Goal: Find specific page/section: Find specific page/section

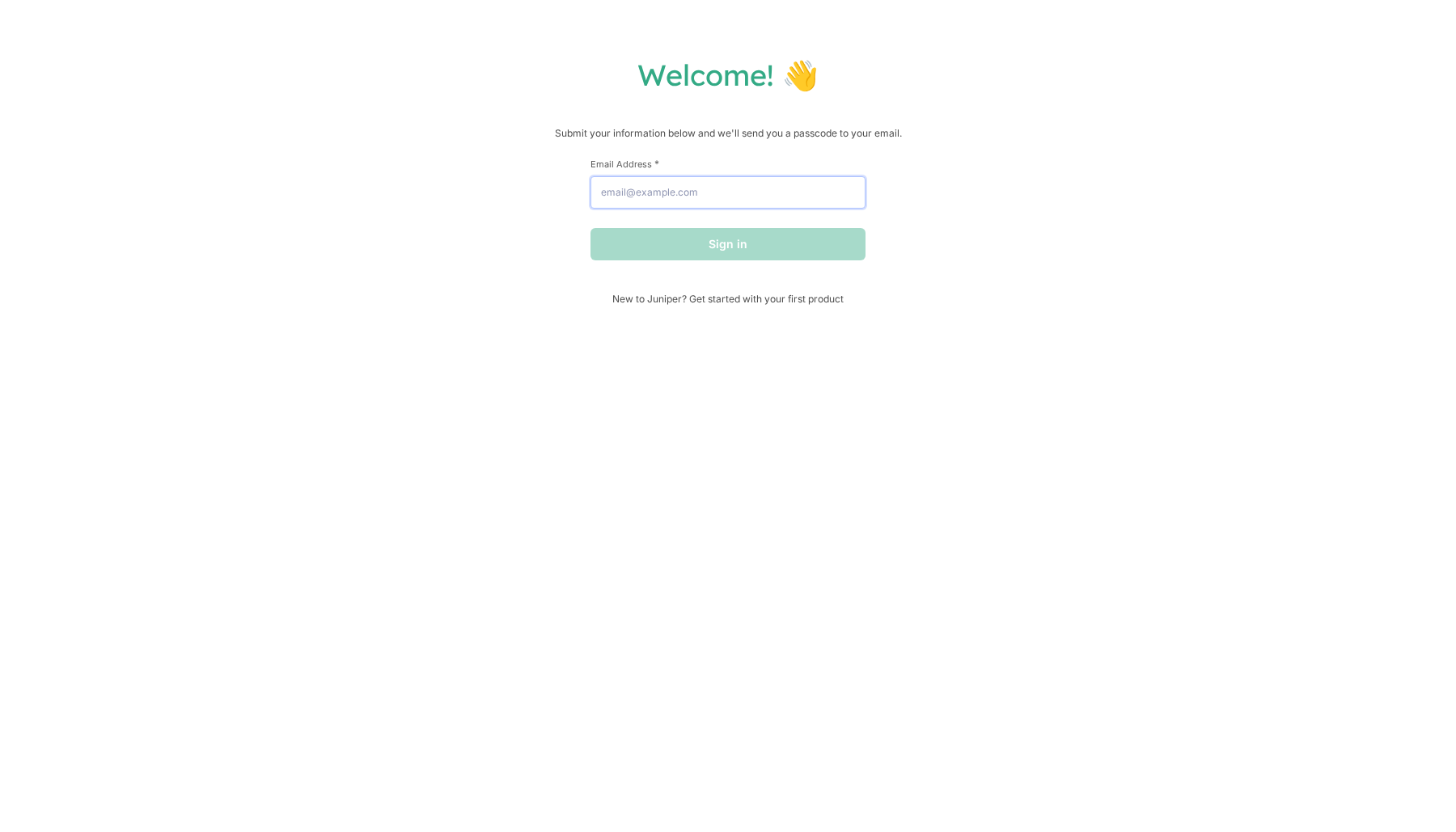
click at [670, 199] on input "Email Address *" at bounding box center [728, 192] width 275 height 32
type input "g"
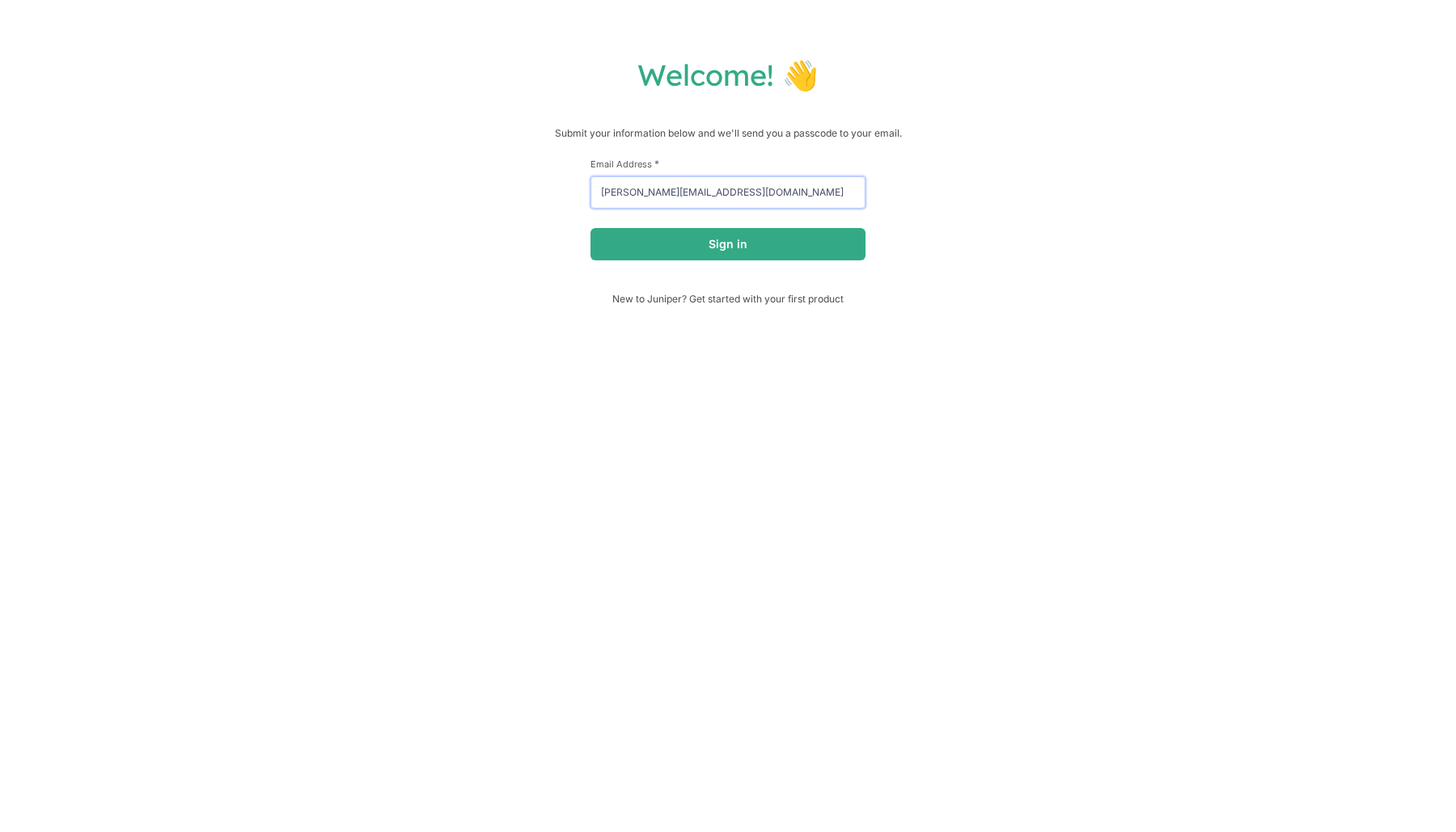
type input "[PERSON_NAME][EMAIL_ADDRESS][DOMAIN_NAME]"
click at [591, 228] on button "Sign in" at bounding box center [728, 243] width 275 height 32
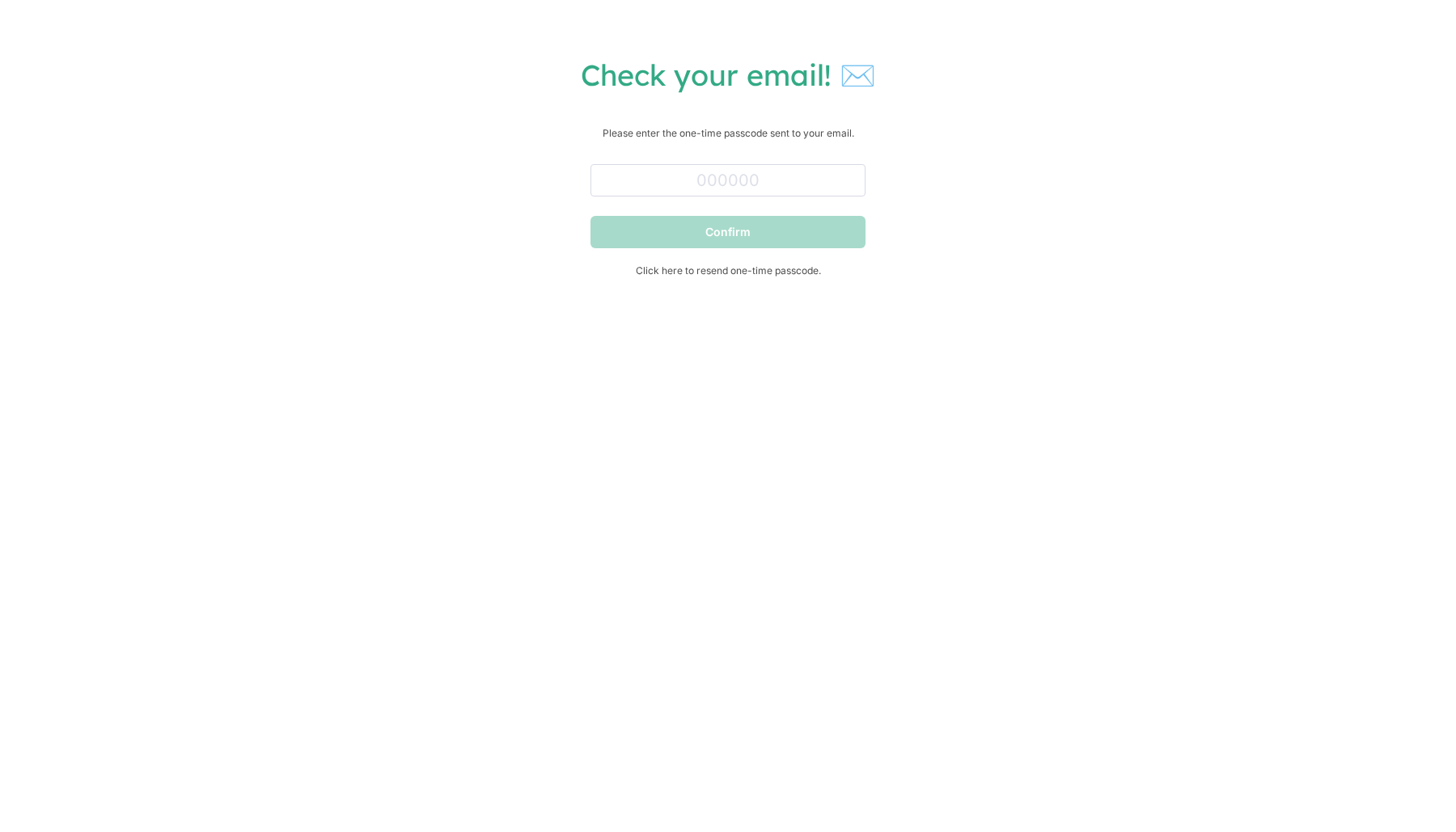
click at [649, 160] on div at bounding box center [728, 177] width 275 height 39
click at [662, 185] on input "text" at bounding box center [728, 180] width 275 height 32
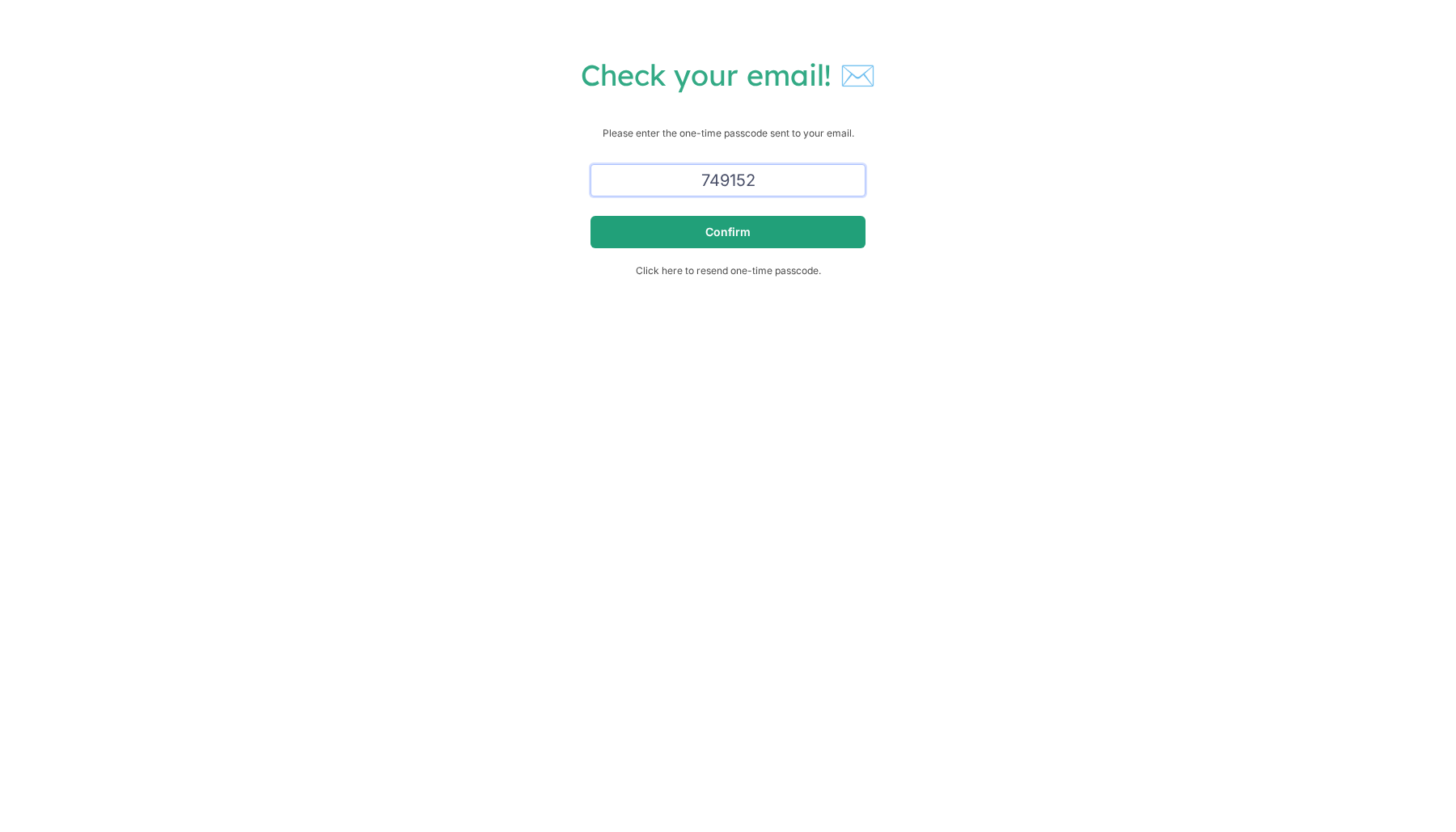
type input "749152"
click at [753, 243] on button "Confirm" at bounding box center [728, 231] width 275 height 32
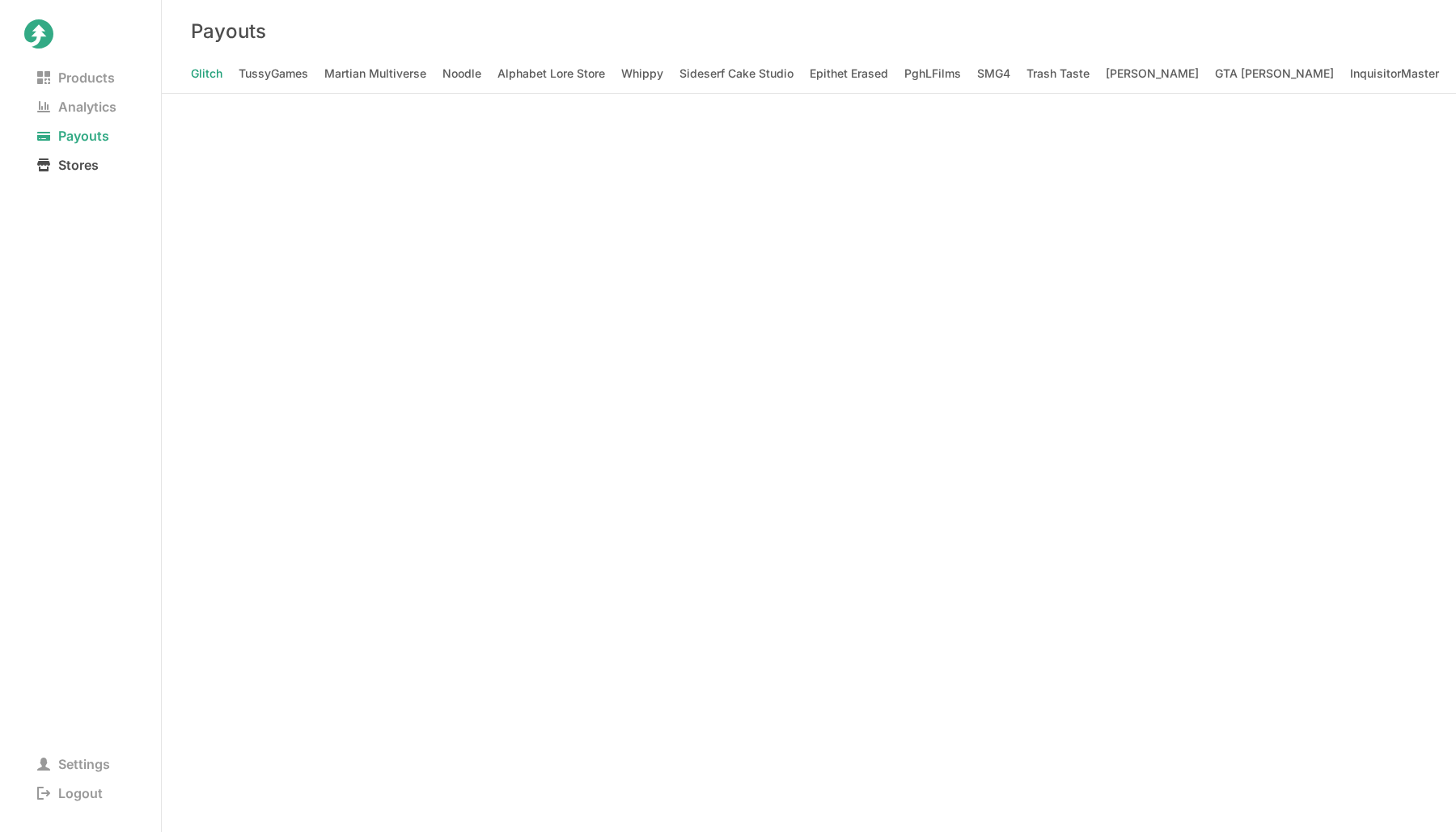
click at [85, 160] on span "Stores" at bounding box center [67, 165] width 87 height 22
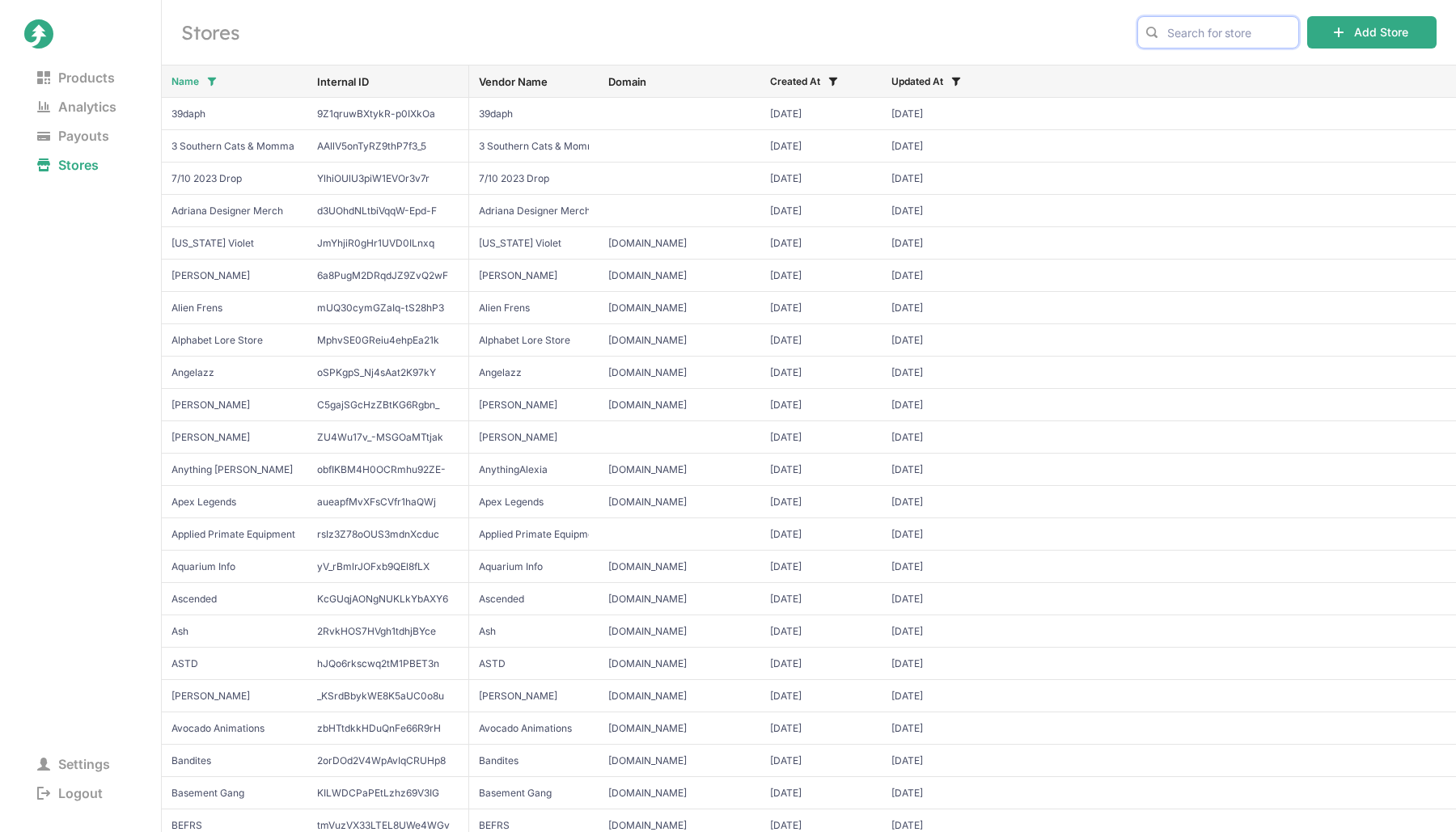
click at [1220, 23] on input "text" at bounding box center [1218, 32] width 161 height 32
type input "twin"
